Goal: Transaction & Acquisition: Book appointment/travel/reservation

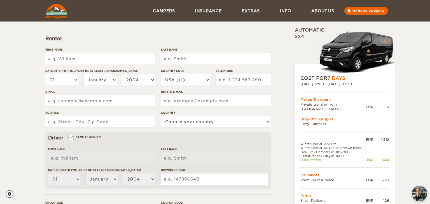
scroll to position [47, 0]
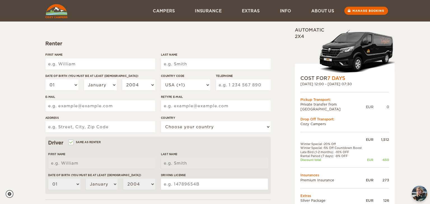
click at [80, 62] on input "First Name" at bounding box center [100, 63] width 110 height 11
click at [188, 27] on form "Renter First Name Last Name Date of birth (You must be at least 20 years old) 0…" at bounding box center [157, 155] width 225 height 295
click at [114, 59] on input "First Name" at bounding box center [100, 63] width 110 height 11
type input "Giacomo"
click at [180, 60] on input "Last Name" at bounding box center [216, 63] width 110 height 11
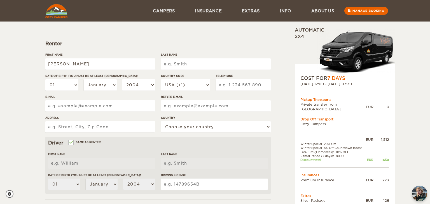
type input "Giacomo"
type input "Cavallini"
click at [63, 91] on div "01 02 03 04 05 06 07 08 09 10 11 12 13 14 15 16 17 18 19 20 21 22 23 24 25 26 2…" at bounding box center [100, 86] width 110 height 15
type input "Cavallini"
click at [70, 87] on select "01 02 03 04 05 06 07 08 09 10 11 12 13 14 15 16 17 18 19 20 21 22 23 24 25 26 2…" at bounding box center [61, 84] width 33 height 11
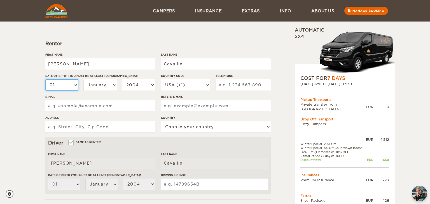
select select "27"
click at [45, 79] on select "01 02 03 04 05 06 07 08 09 10 11 12 13 14 15 16 17 18 19 20 21 22 23 24 25 26 2…" at bounding box center [61, 84] width 33 height 11
select select "27"
click at [105, 89] on select "January February March April May June July August September October November De…" at bounding box center [100, 84] width 33 height 11
select select "02"
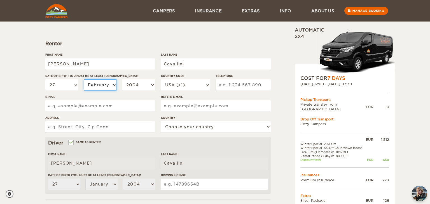
click at [84, 79] on select "January February March April May June July August September October November De…" at bounding box center [100, 84] width 33 height 11
select select "02"
click at [140, 81] on select "2004 2003 2002 2001 2000 1999 1998 1997 1996 1995 1994 1993 1992 1991 1990 1989…" at bounding box center [138, 84] width 33 height 11
select select "1997"
click at [122, 79] on select "2004 2003 2002 2001 2000 1999 1998 1997 1996 1995 1994 1993 1992 1991 1990 1989…" at bounding box center [138, 84] width 33 height 11
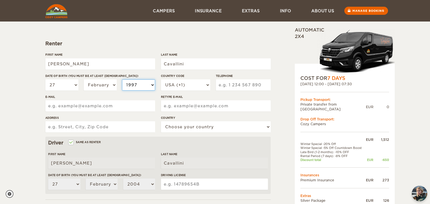
select select "1997"
click at [185, 81] on select "USA (+1) UK (+44) Germany (+49) Algeria (+213) Andorra (+376) Angola (+244) Ang…" at bounding box center [185, 84] width 49 height 11
click at [161, 79] on select "USA (+1) UK (+44) Germany (+49) Algeria (+213) Andorra (+376) Angola (+244) Ang…" at bounding box center [185, 84] width 49 height 11
click at [191, 83] on select "USA (+1) UK (+44) Germany (+49) Algeria (+213) Andorra (+376) Angola (+244) Ang…" at bounding box center [185, 84] width 49 height 11
select select "39"
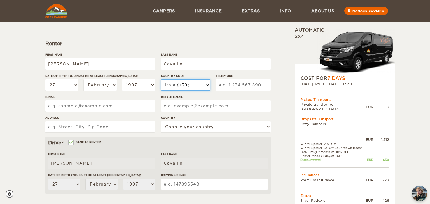
click at [161, 79] on select "USA (+1) UK (+44) Germany (+49) Algeria (+213) Andorra (+376) Angola (+244) Ang…" at bounding box center [185, 84] width 49 height 11
click at [233, 87] on input "Telephone" at bounding box center [243, 84] width 55 height 11
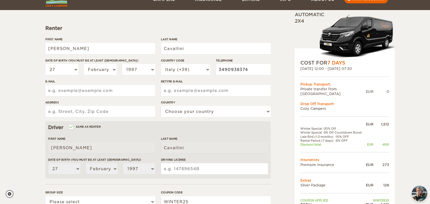
scroll to position [65, 0]
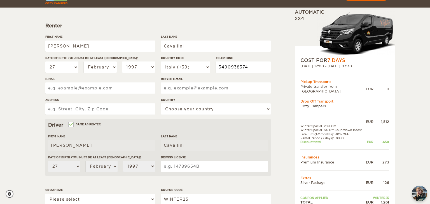
type input "3490938374"
click at [86, 90] on input "E-mail" at bounding box center [100, 88] width 110 height 11
type input "giacomo.cavallini.97@gmail.com"
click at [172, 87] on input "Retype E-mail" at bounding box center [216, 88] width 110 height 11
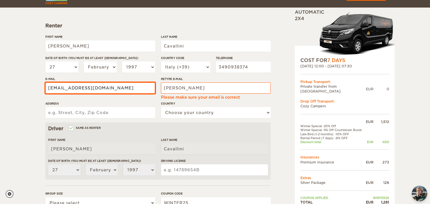
drag, startPoint x: 142, startPoint y: 88, endPoint x: 50, endPoint y: 85, distance: 92.6
click at [50, 85] on input "giacomo.cavallini.97@gmail.com" at bounding box center [100, 88] width 110 height 11
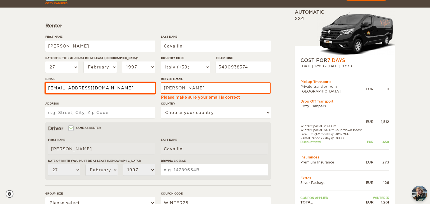
click at [50, 85] on input "giacomo.cavallini.97@gmail.com" at bounding box center [100, 88] width 110 height 11
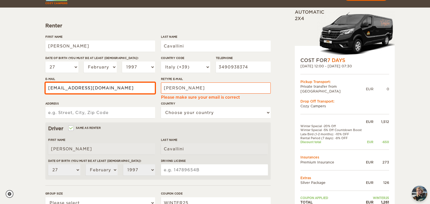
click at [50, 85] on input "giacomo.cavallini.97@gmail.com" at bounding box center [100, 88] width 110 height 11
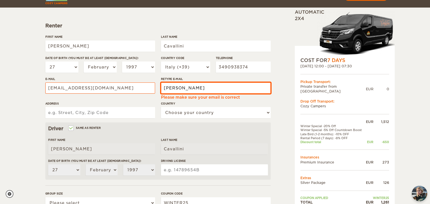
click at [180, 90] on input "giacomo" at bounding box center [216, 88] width 110 height 11
paste input ".cavallini.97@gmail.com"
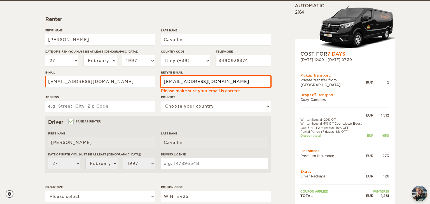
type input "giacomo.cavallini.97@gmail.com"
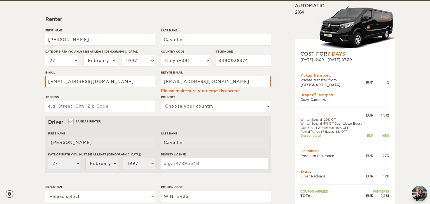
click at [128, 112] on form "Renter First Name Giacomo Last Name Cavallini Date of birth (You must be at lea…" at bounding box center [157, 133] width 225 height 298
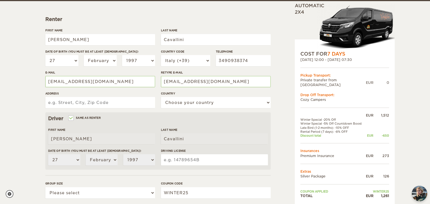
click at [110, 104] on input "Address" at bounding box center [100, 102] width 110 height 11
type input "Via dei Theodoli 29"
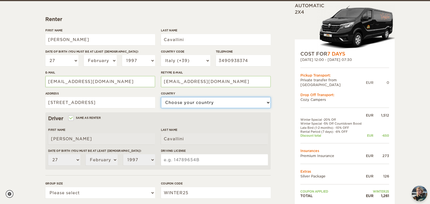
select select "101"
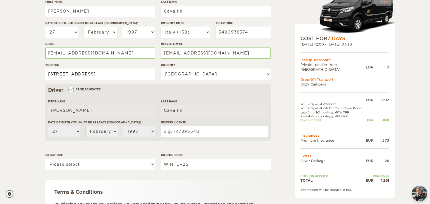
scroll to position [101, 0]
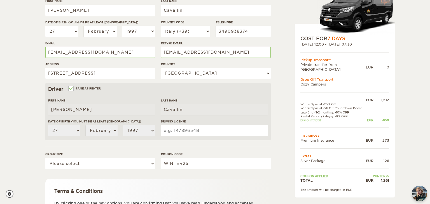
click at [180, 129] on input "Driving License" at bounding box center [214, 130] width 107 height 11
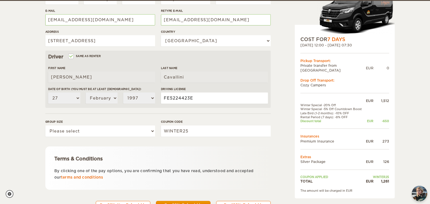
scroll to position [134, 0]
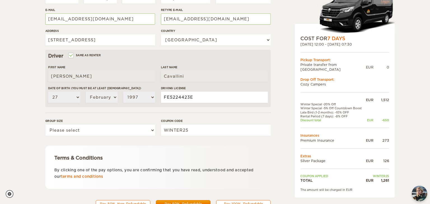
type input "FE5224423E"
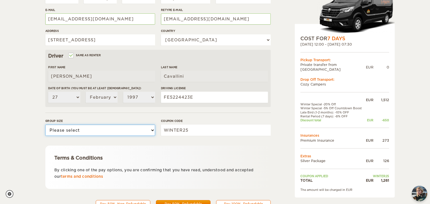
click at [119, 128] on select "Please select 1 2" at bounding box center [100, 130] width 110 height 11
select select "2"
click at [45, 125] on select "Please select 1 2" at bounding box center [100, 130] width 110 height 11
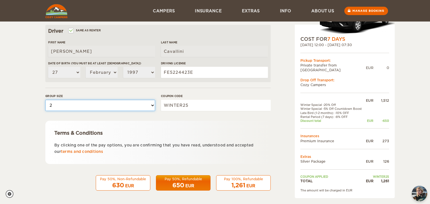
scroll to position [159, 0]
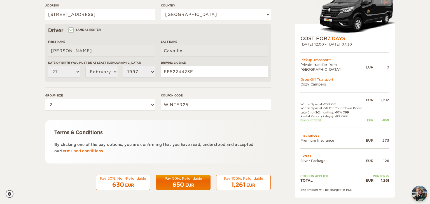
click at [185, 178] on div "Pay 50%, Refundable" at bounding box center [182, 178] width 47 height 5
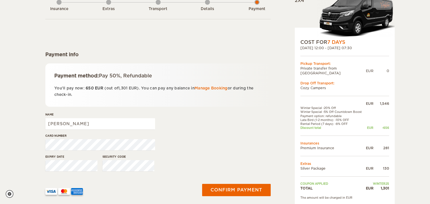
scroll to position [39, 0]
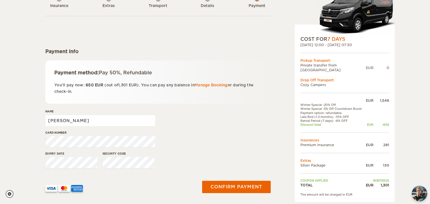
click at [74, 122] on input "Giacomo" at bounding box center [100, 120] width 110 height 11
type input "Giacomo Cavallini"
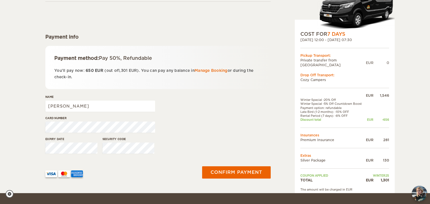
scroll to position [55, 0]
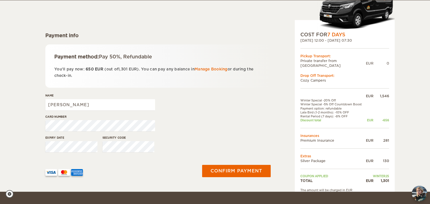
click at [213, 136] on div "Expiry date Security code" at bounding box center [157, 146] width 225 height 21
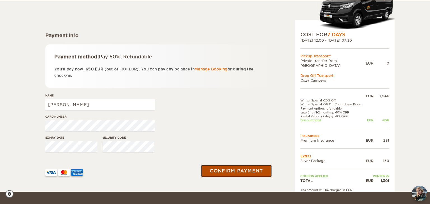
click at [256, 170] on button "Confirm payment" at bounding box center [236, 171] width 70 height 13
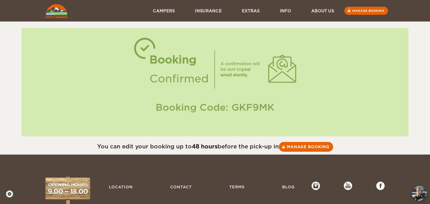
click at [251, 80] on div "A confirmation will be sent to your email shortly." at bounding box center [255, 69] width 81 height 29
click at [372, 8] on link "Manage booking" at bounding box center [365, 11] width 45 height 8
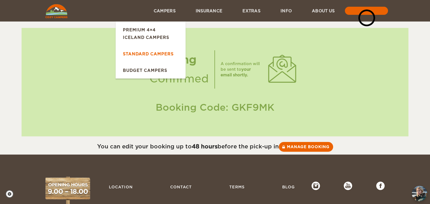
click at [157, 51] on link "Standard Campers" at bounding box center [151, 54] width 70 height 17
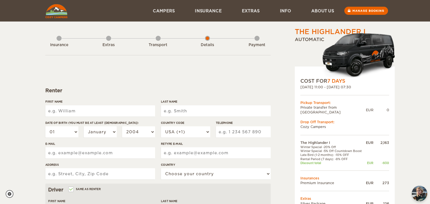
click at [375, 50] on img at bounding box center [355, 55] width 77 height 46
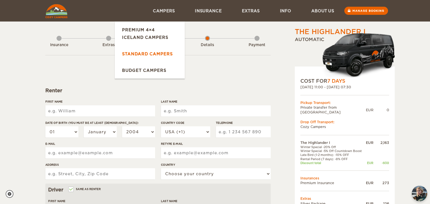
click at [152, 51] on link "Standard Campers" at bounding box center [150, 54] width 70 height 17
